Goal: Task Accomplishment & Management: Manage account settings

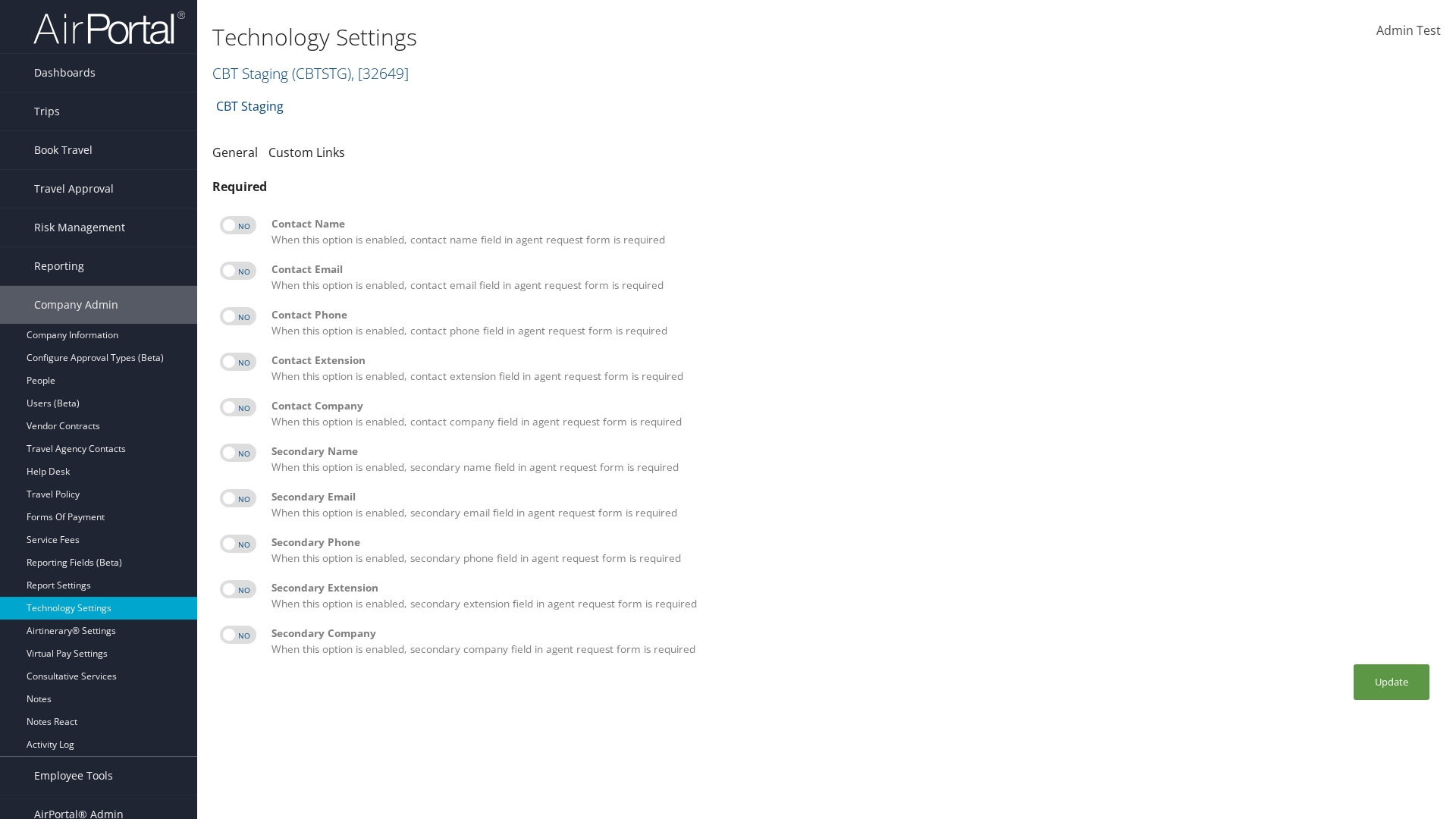
click at [238, 225] on label at bounding box center [238, 224] width 37 height 18
click at [238, 225] on input "checkbox" at bounding box center [232, 227] width 10 height 10
checkbox input "true"
click at [238, 270] on label at bounding box center [238, 270] width 37 height 18
click at [238, 270] on input "checkbox" at bounding box center [232, 273] width 10 height 10
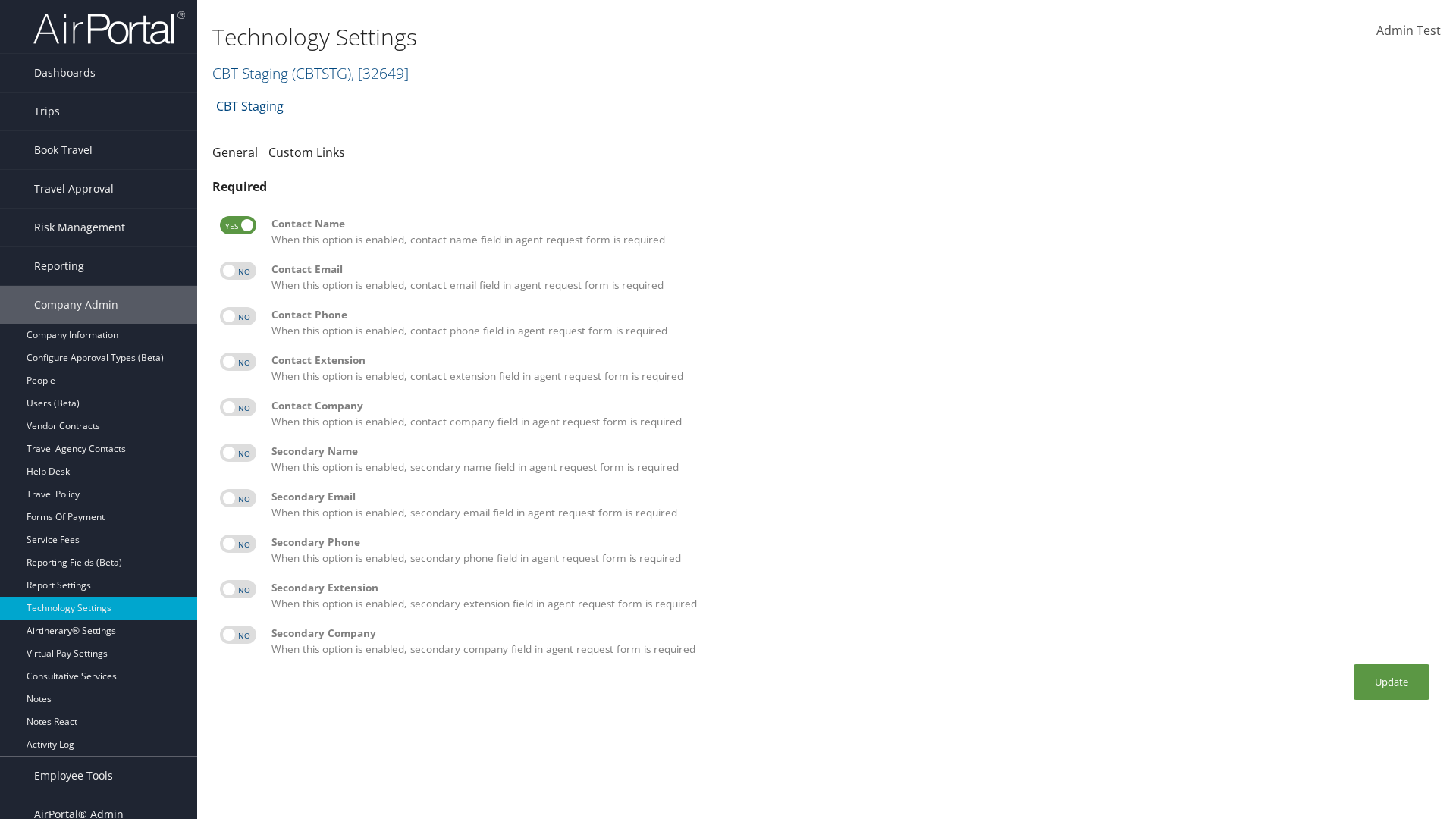
checkbox input "true"
click at [238, 317] on label at bounding box center [238, 316] width 37 height 18
click at [238, 317] on input "checkbox" at bounding box center [232, 318] width 10 height 10
checkbox input "true"
click at [238, 362] on label at bounding box center [238, 362] width 37 height 18
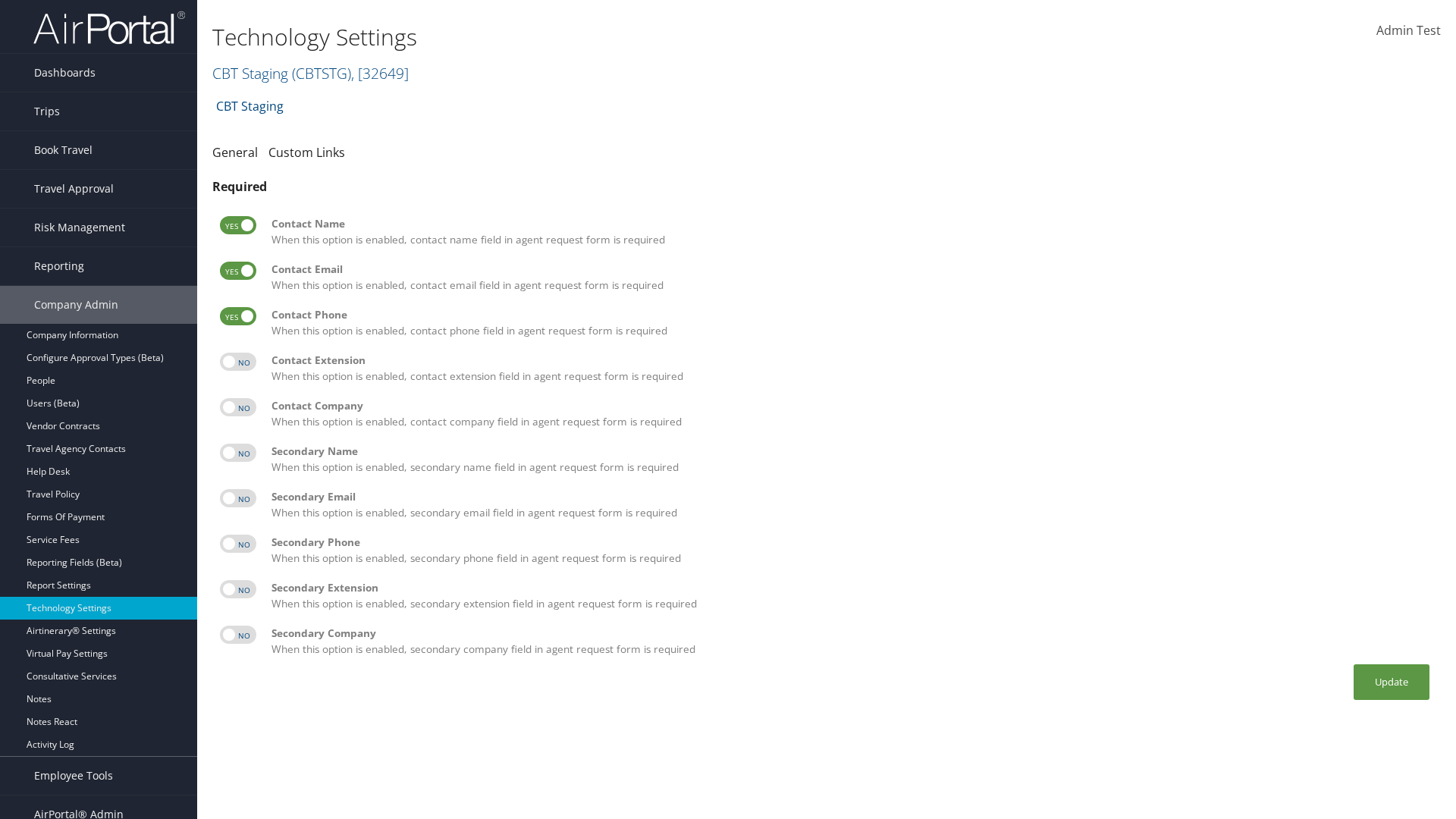
click at [238, 362] on input "checkbox" at bounding box center [232, 364] width 10 height 10
checkbox input "true"
click at [238, 408] on label at bounding box center [238, 407] width 37 height 18
click at [238, 408] on input "checkbox" at bounding box center [232, 410] width 10 height 10
checkbox input "true"
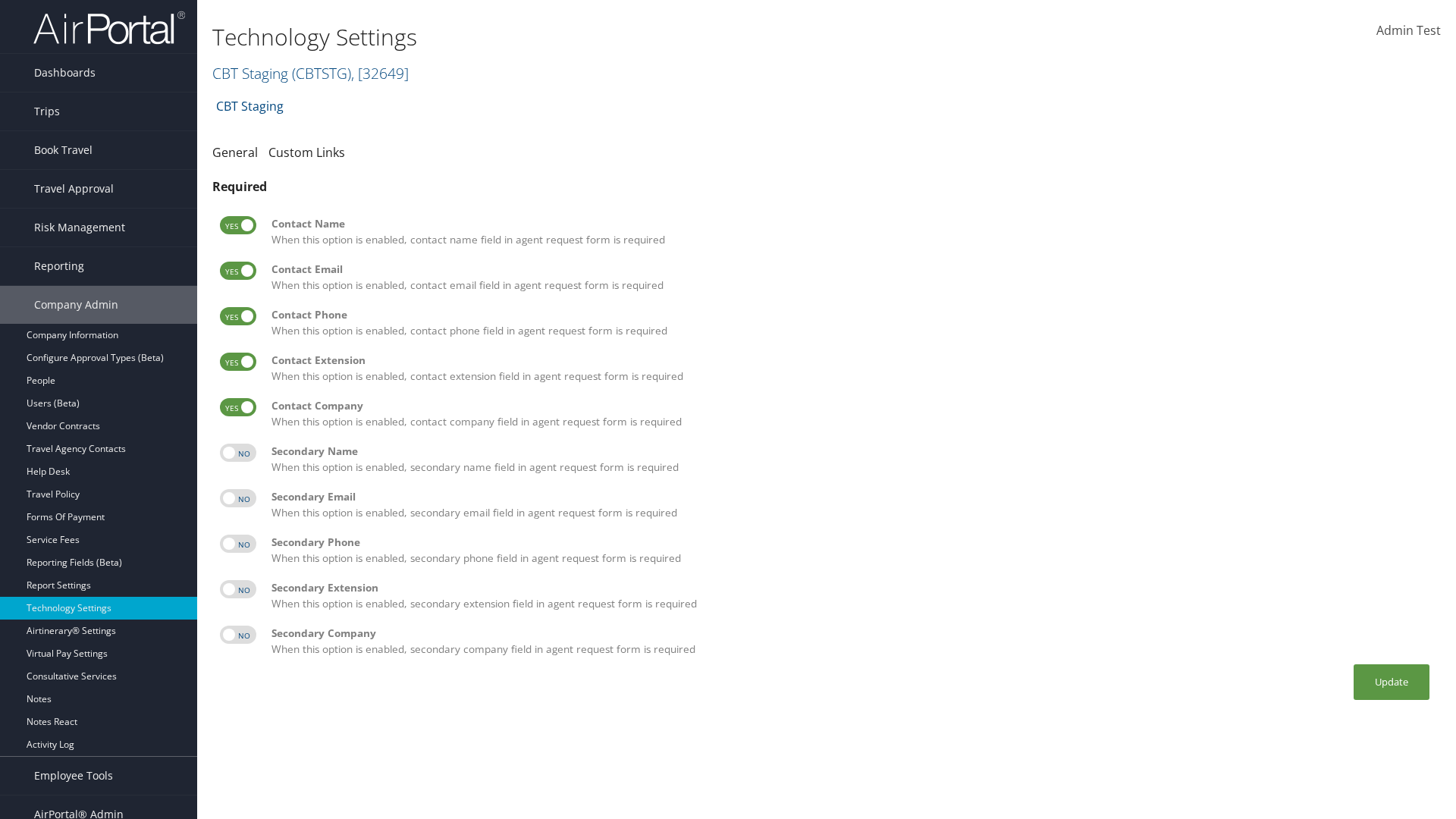
click at [238, 453] on label at bounding box center [238, 453] width 37 height 18
click at [238, 453] on input "checkbox" at bounding box center [232, 456] width 10 height 10
checkbox input "true"
click at [238, 499] on label at bounding box center [238, 498] width 37 height 18
click at [238, 499] on input "checkbox" at bounding box center [232, 501] width 10 height 10
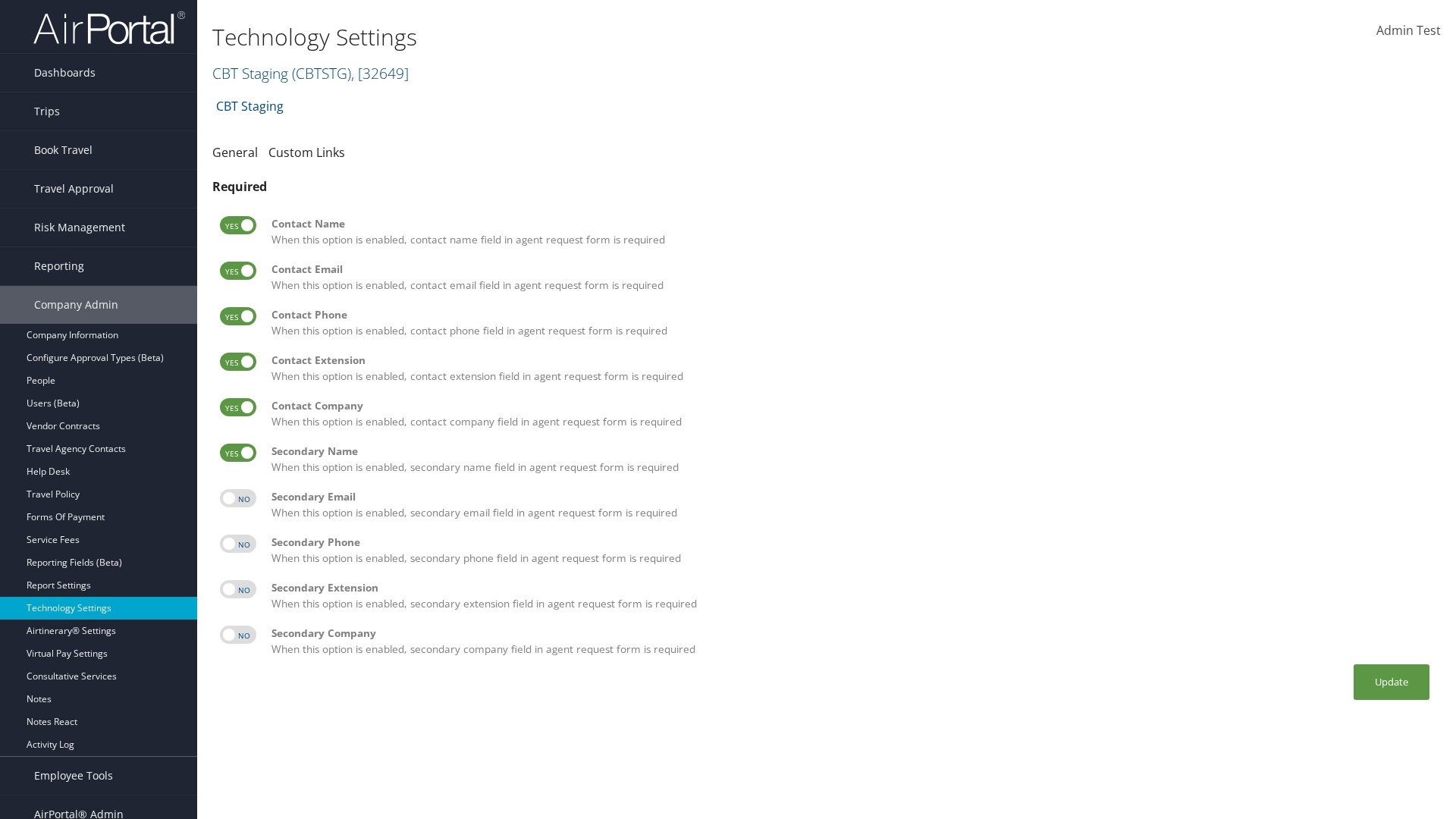
checkbox input "true"
click at [238, 544] on label at bounding box center [238, 543] width 37 height 18
click at [238, 544] on input "checkbox" at bounding box center [232, 547] width 10 height 10
checkbox input "true"
click at [238, 590] on label at bounding box center [238, 589] width 37 height 18
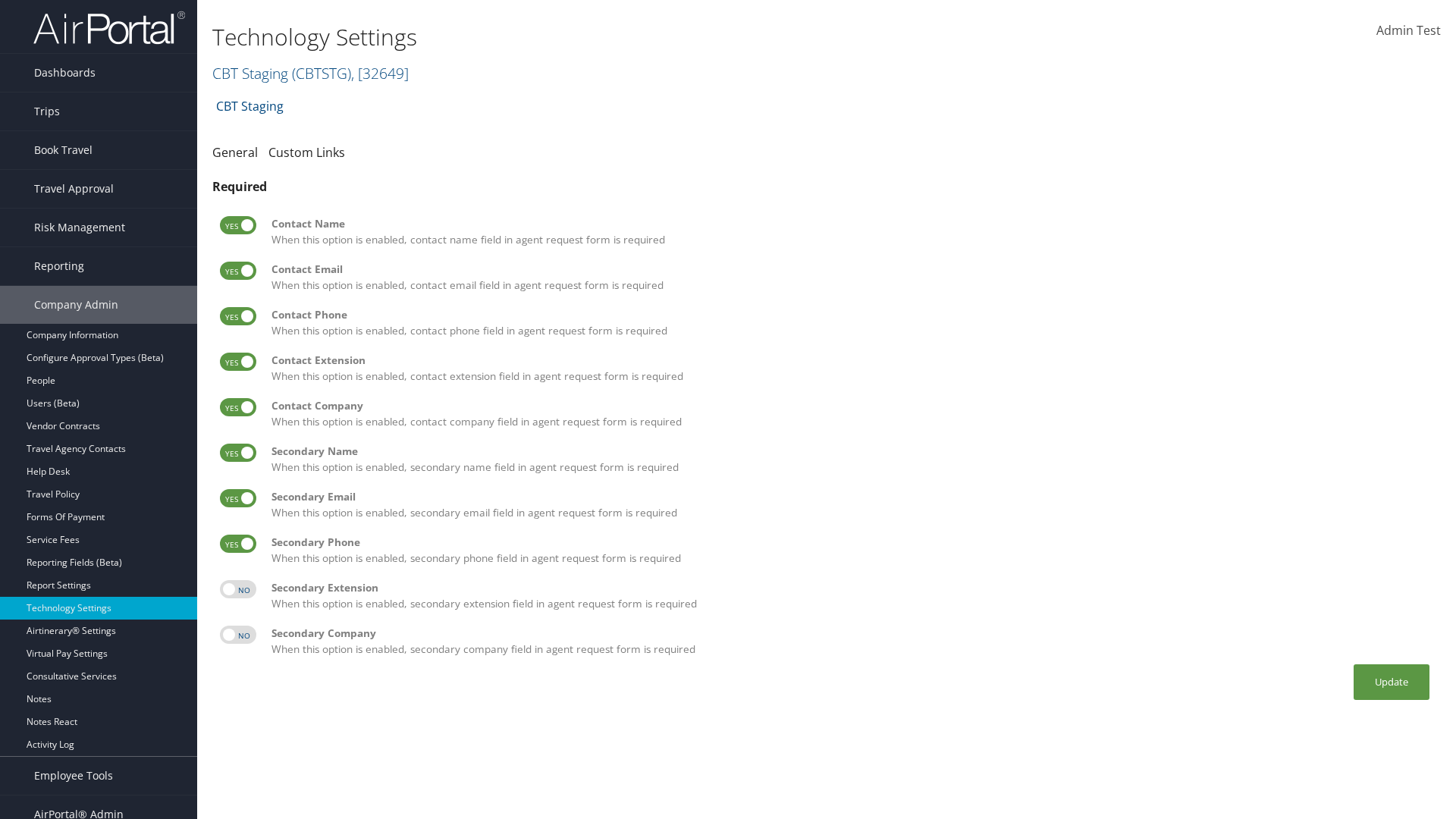
click at [238, 590] on input "checkbox" at bounding box center [232, 592] width 10 height 10
checkbox input "true"
click at [238, 635] on label at bounding box center [238, 634] width 37 height 18
click at [238, 635] on input "checkbox" at bounding box center [232, 638] width 10 height 10
checkbox input "true"
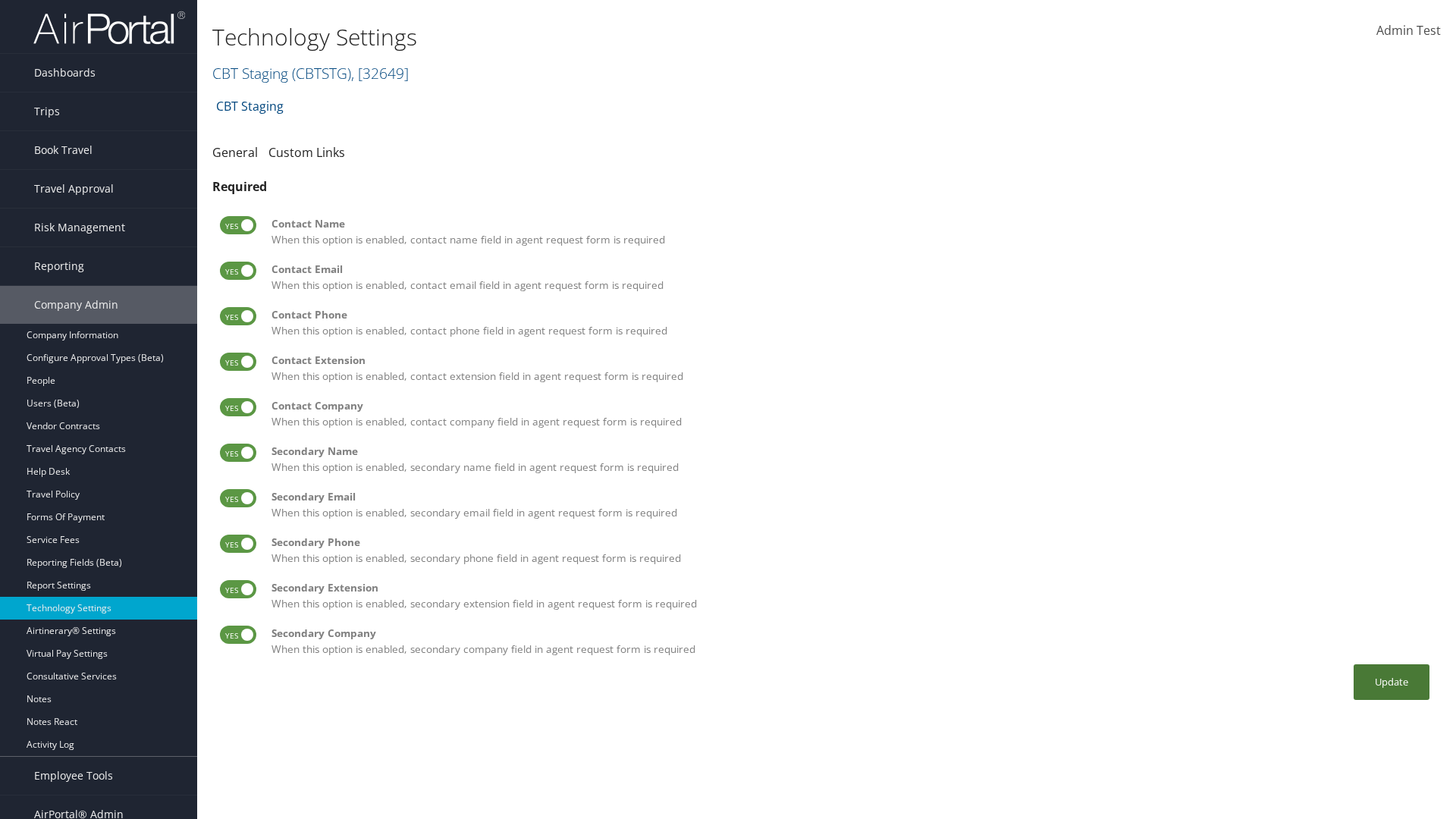
click at [1391, 682] on button "Update" at bounding box center [1391, 683] width 76 height 36
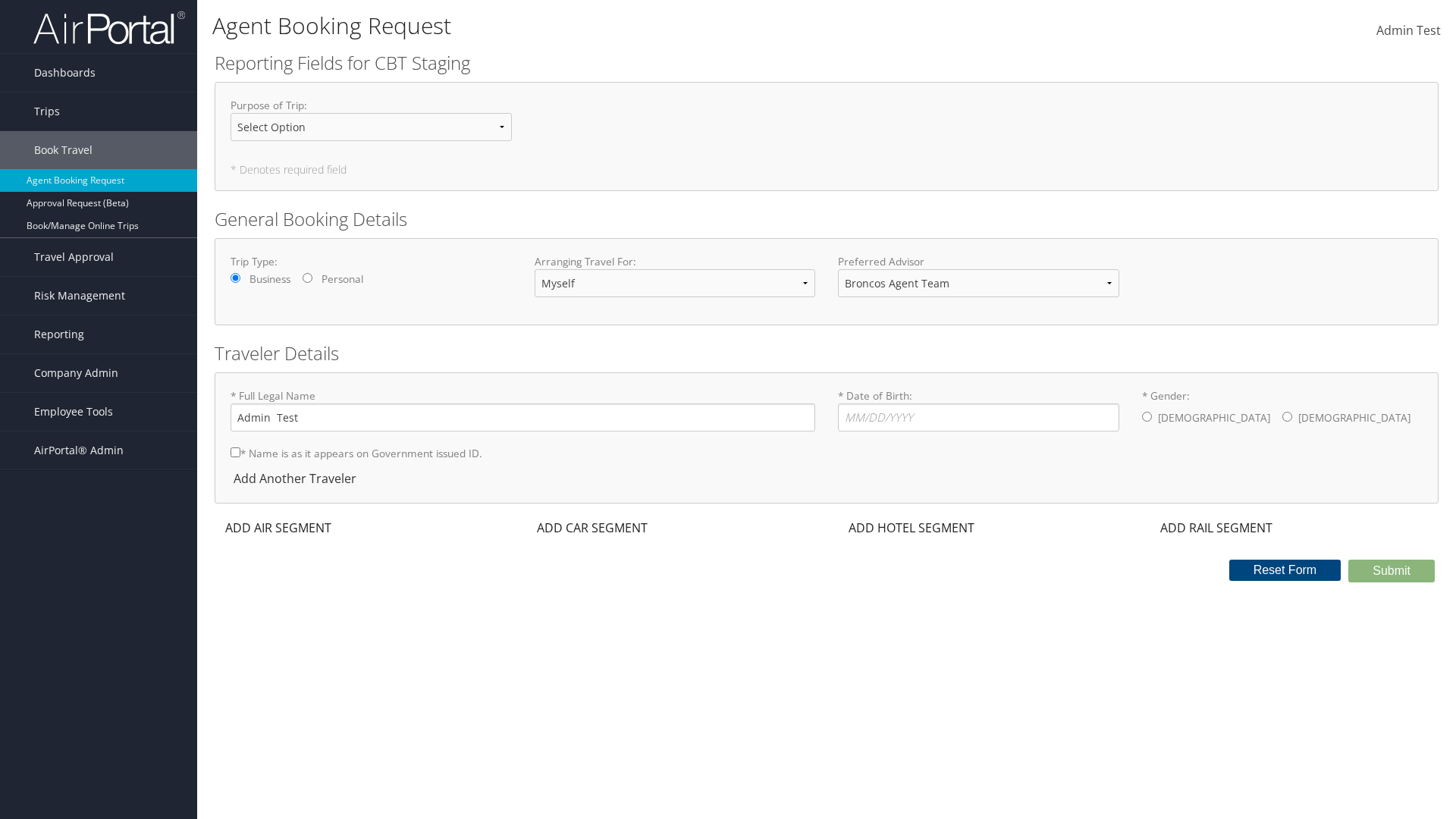
click at [278, 528] on div "ADD AIR SEGMENT" at bounding box center [277, 528] width 124 height 18
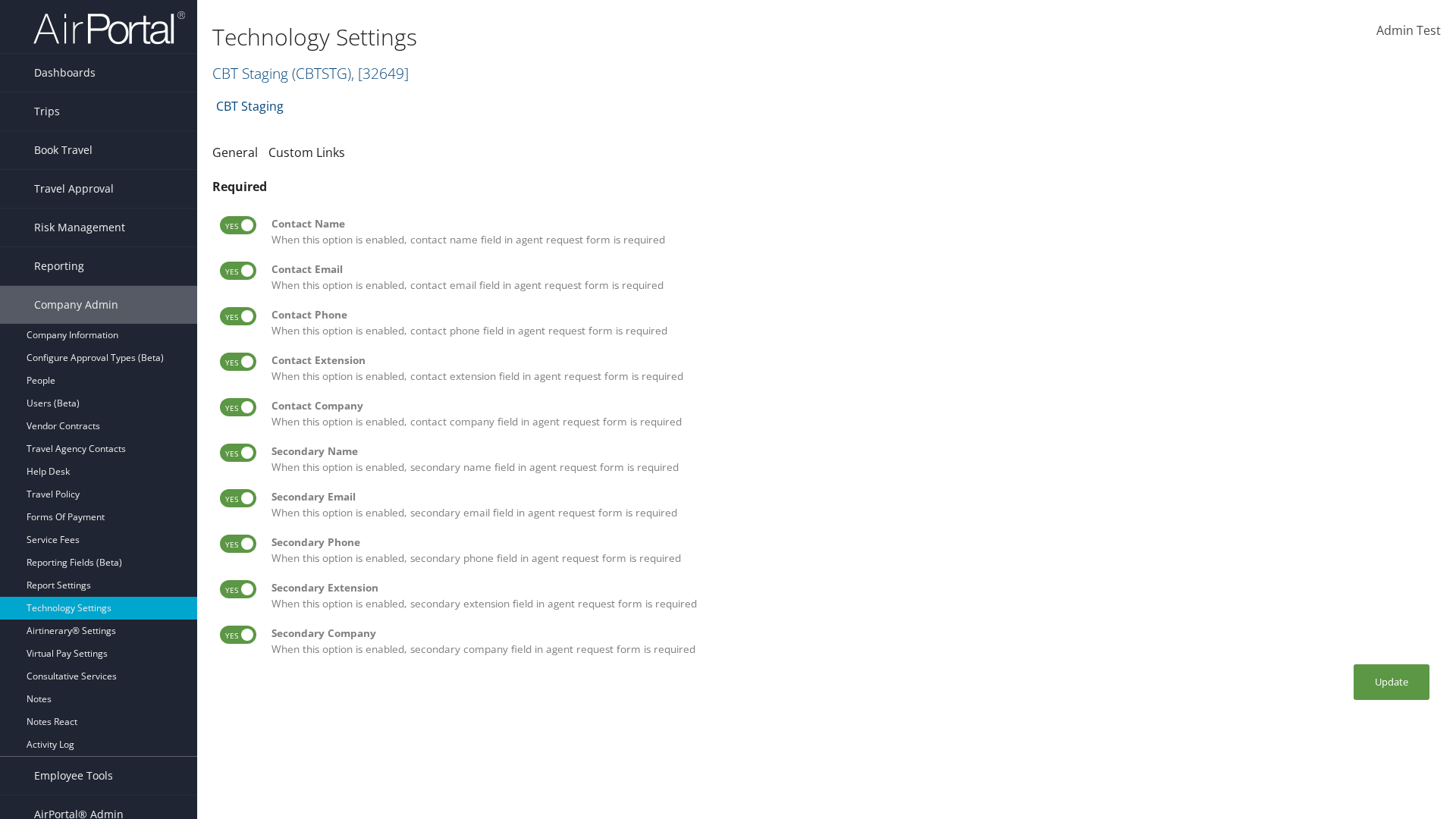
click at [238, 225] on label at bounding box center [238, 224] width 37 height 18
click at [238, 225] on input "checkbox" at bounding box center [232, 227] width 10 height 10
checkbox input "false"
click at [238, 270] on label at bounding box center [238, 270] width 37 height 18
click at [238, 270] on input "checkbox" at bounding box center [232, 273] width 10 height 10
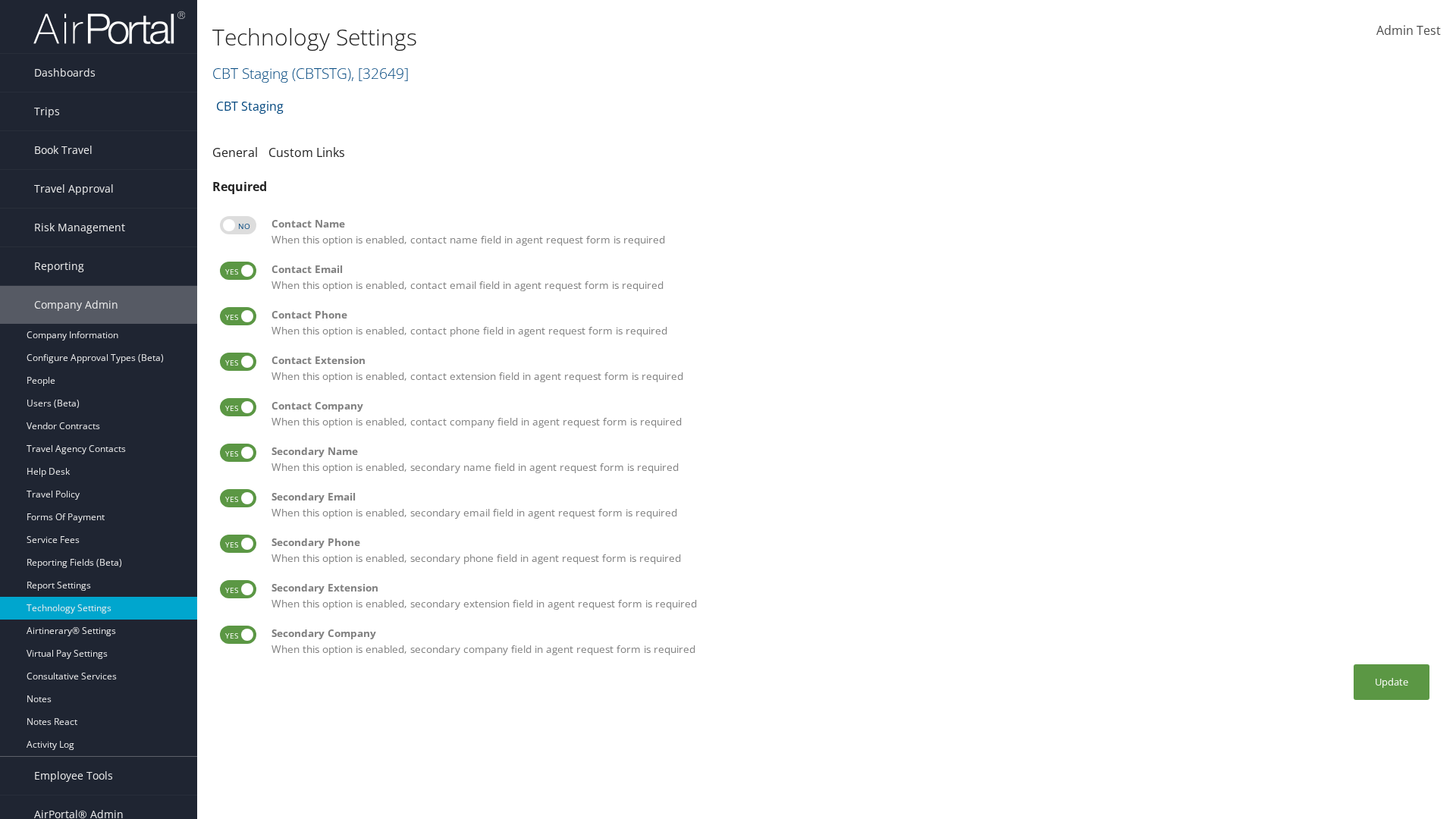
checkbox input "false"
click at [238, 317] on label at bounding box center [238, 316] width 37 height 18
click at [238, 317] on input "checkbox" at bounding box center [232, 318] width 10 height 10
checkbox input "false"
click at [238, 362] on label at bounding box center [238, 362] width 37 height 18
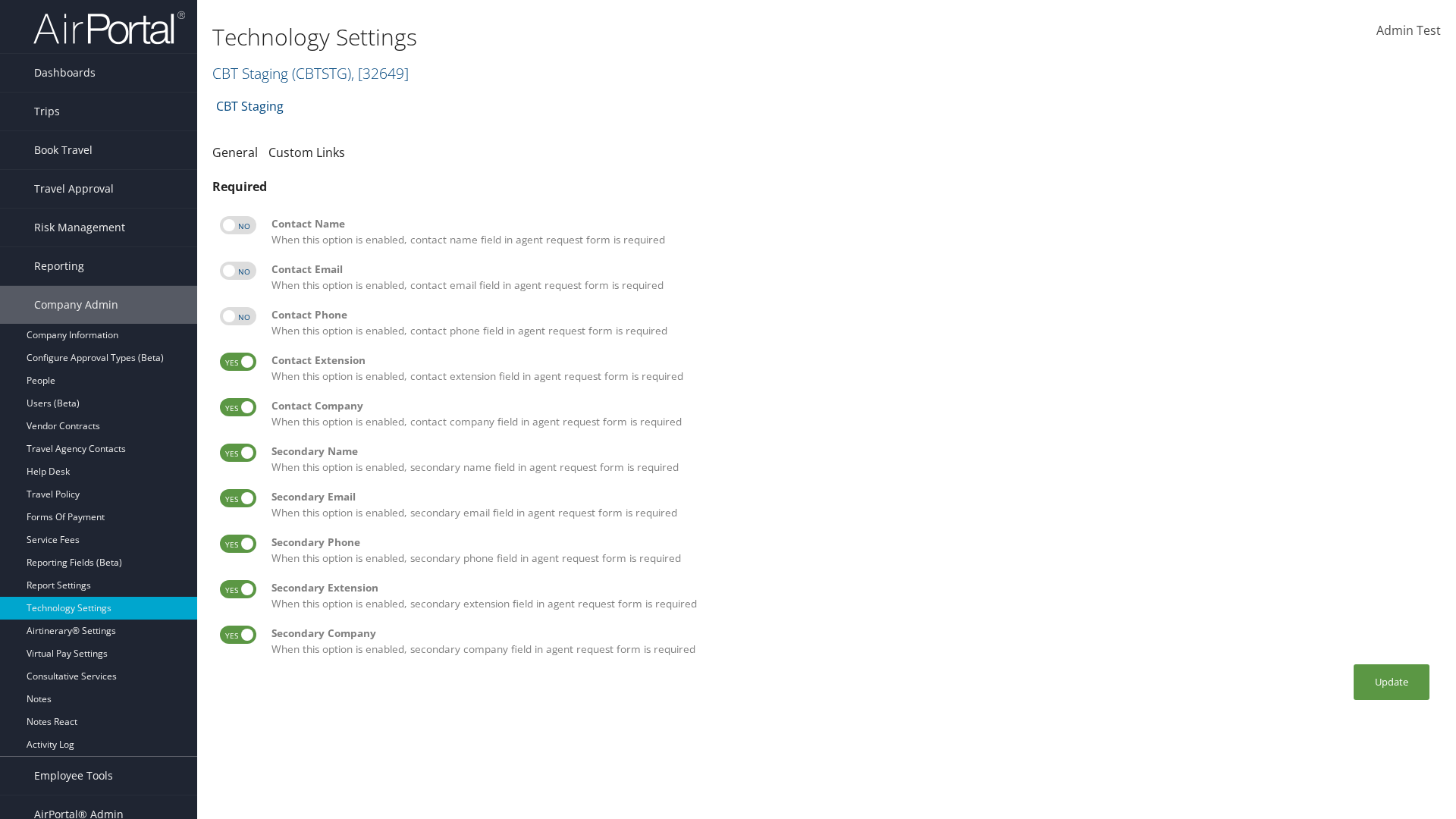
click at [238, 362] on input "checkbox" at bounding box center [232, 364] width 10 height 10
checkbox input "false"
click at [238, 408] on label at bounding box center [238, 407] width 37 height 18
click at [238, 408] on input "checkbox" at bounding box center [232, 410] width 10 height 10
checkbox input "false"
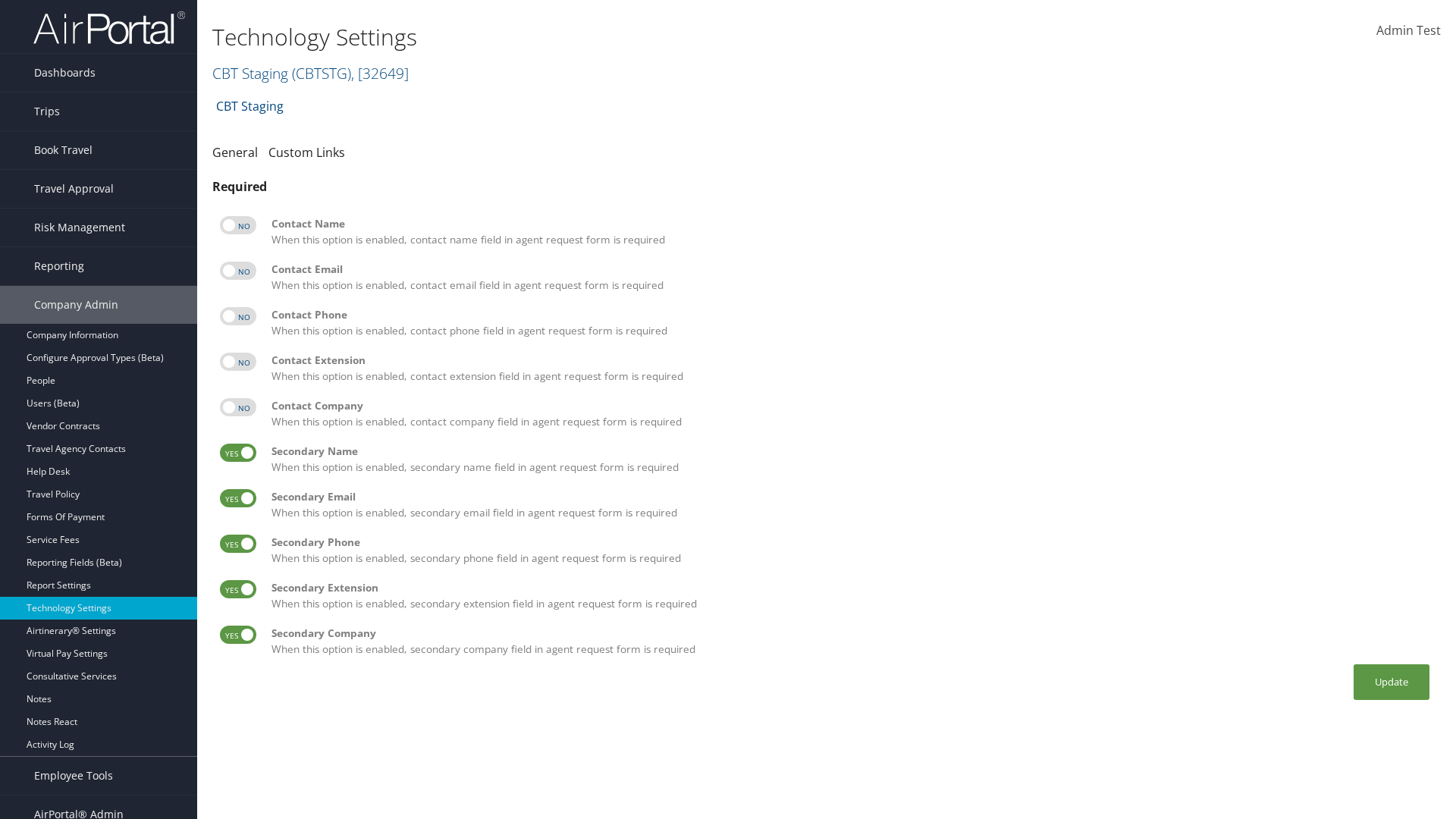
click at [238, 453] on label at bounding box center [238, 453] width 37 height 18
click at [238, 453] on input "checkbox" at bounding box center [232, 456] width 10 height 10
checkbox input "false"
click at [238, 499] on label at bounding box center [238, 498] width 37 height 18
click at [238, 499] on input "checkbox" at bounding box center [232, 501] width 10 height 10
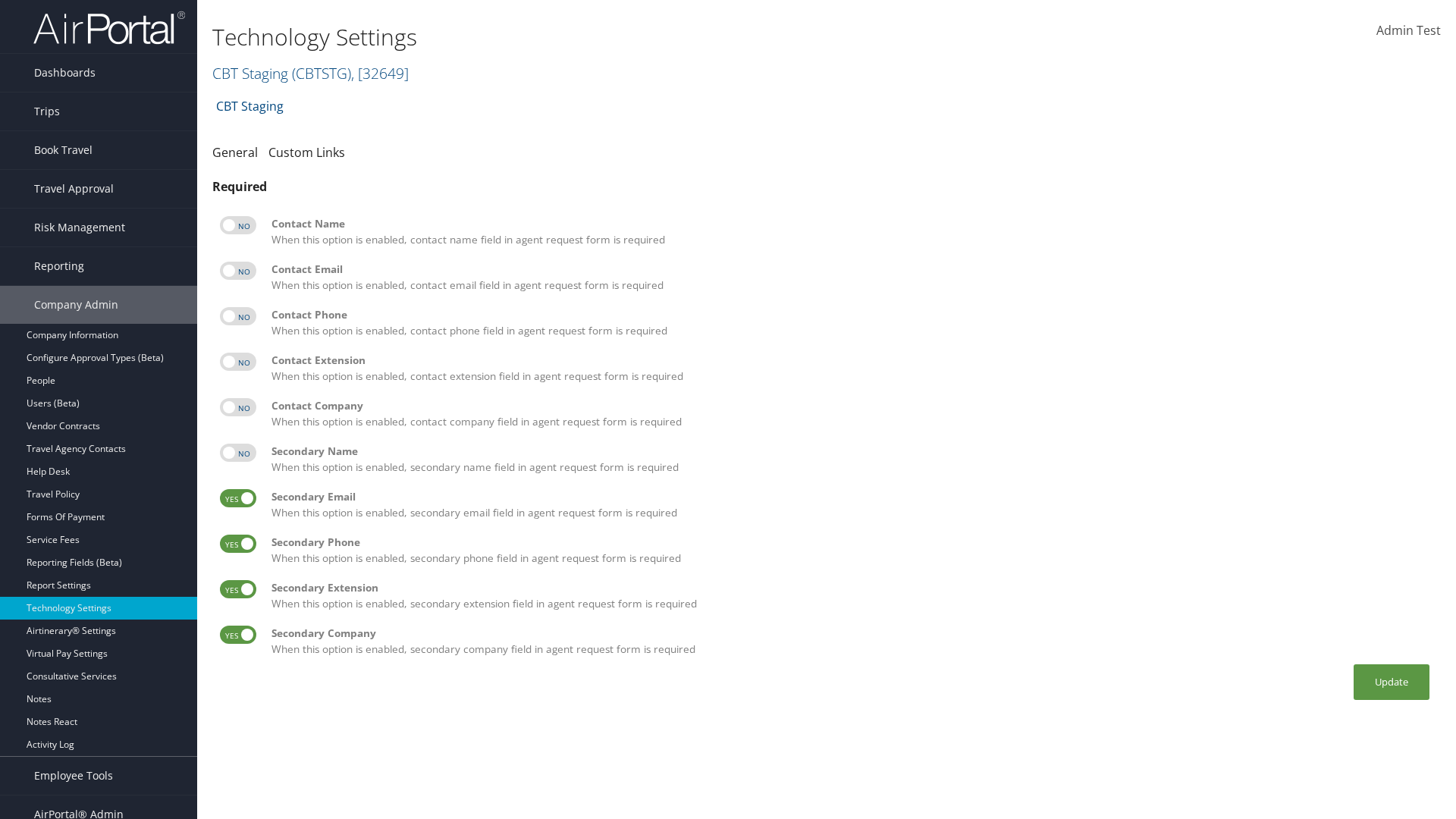
checkbox input "false"
click at [238, 544] on label at bounding box center [238, 543] width 37 height 18
click at [238, 544] on input "checkbox" at bounding box center [232, 547] width 10 height 10
checkbox input "false"
click at [238, 590] on label at bounding box center [238, 589] width 37 height 18
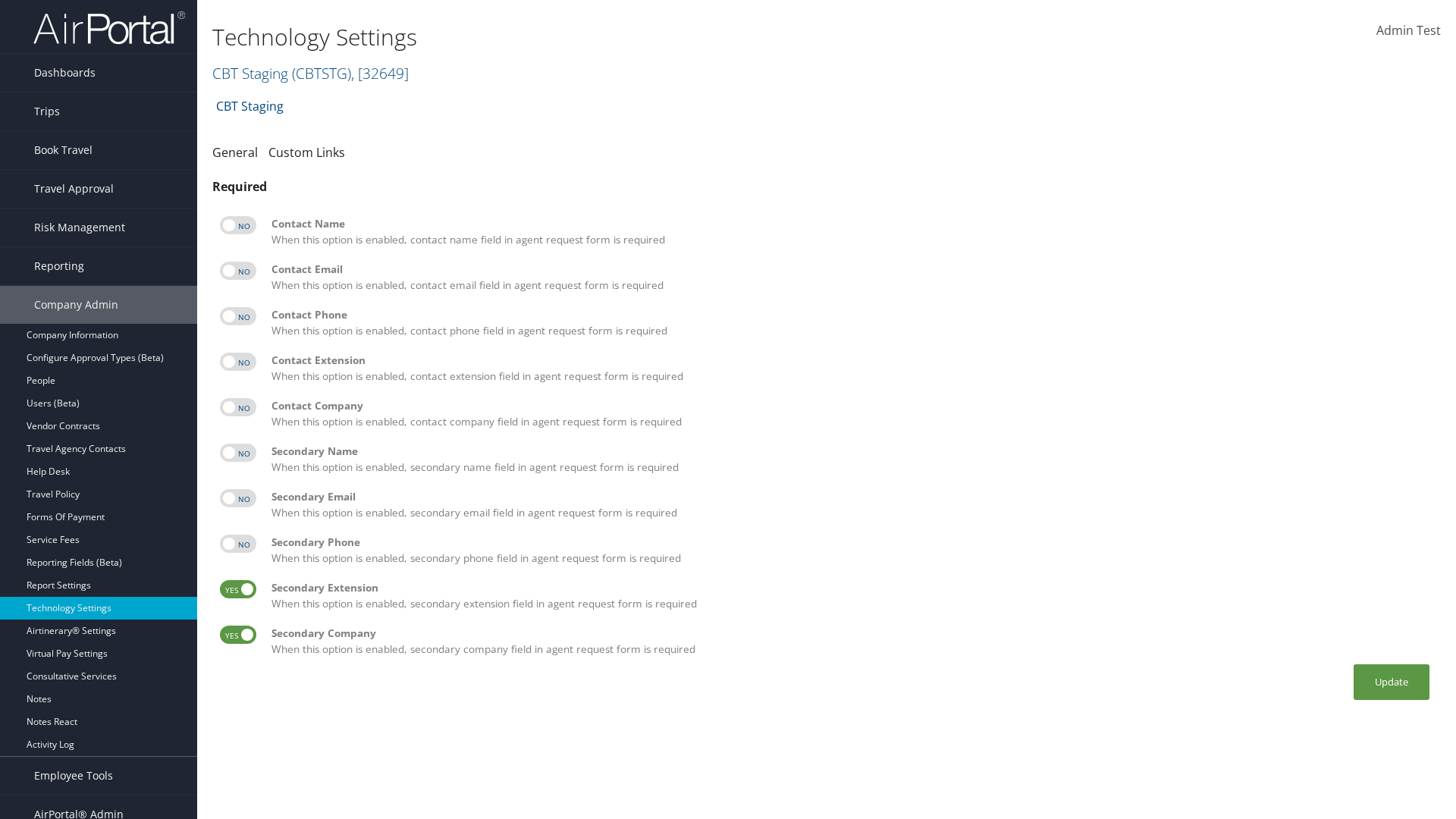
click at [238, 590] on input "checkbox" at bounding box center [232, 592] width 10 height 10
checkbox input "false"
click at [238, 635] on label at bounding box center [238, 634] width 37 height 18
click at [238, 635] on input "checkbox" at bounding box center [232, 638] width 10 height 10
checkbox input "false"
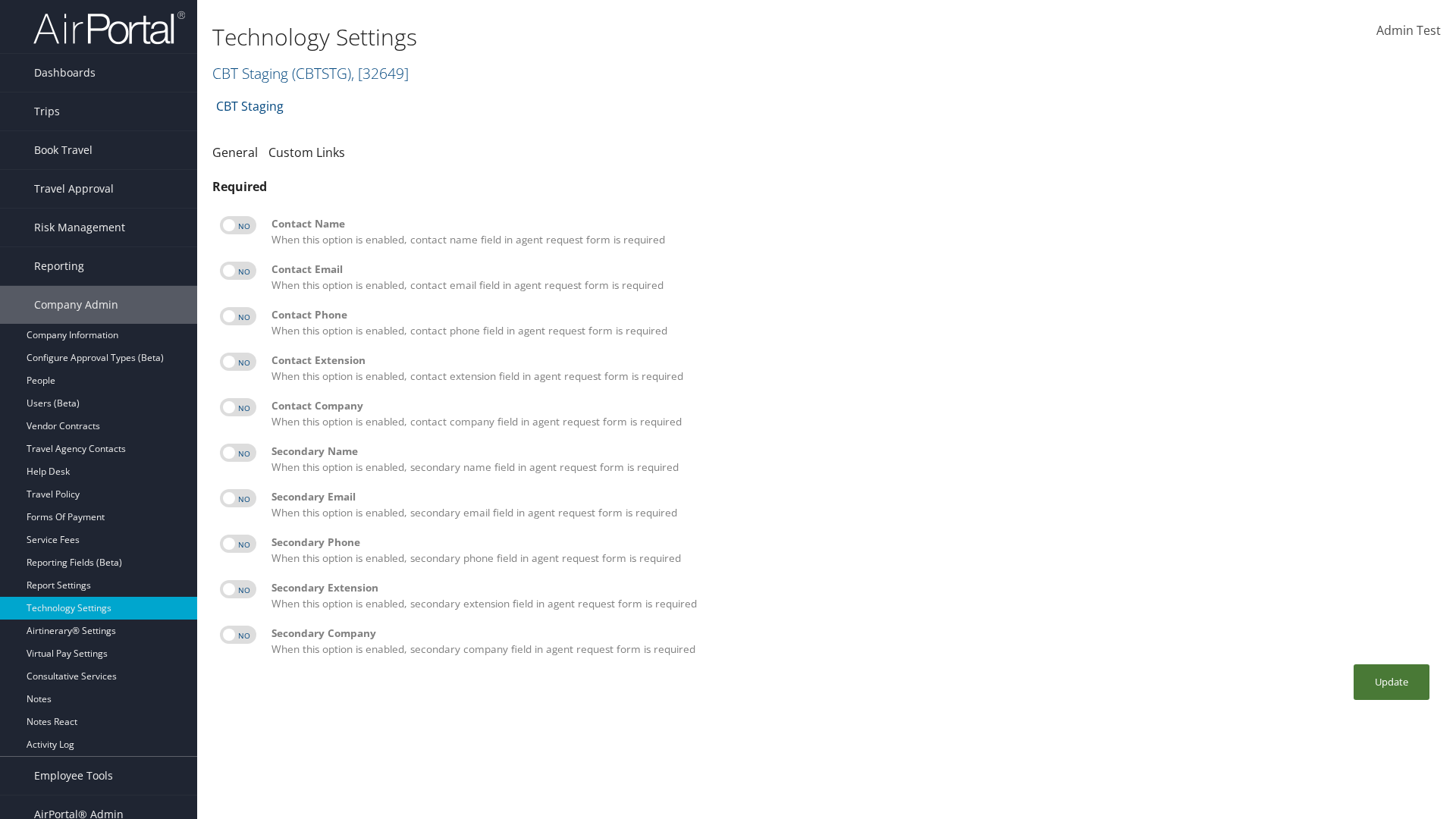
click at [1391, 682] on button "Update" at bounding box center [1391, 683] width 76 height 36
